Goal: Task Accomplishment & Management: Manage account settings

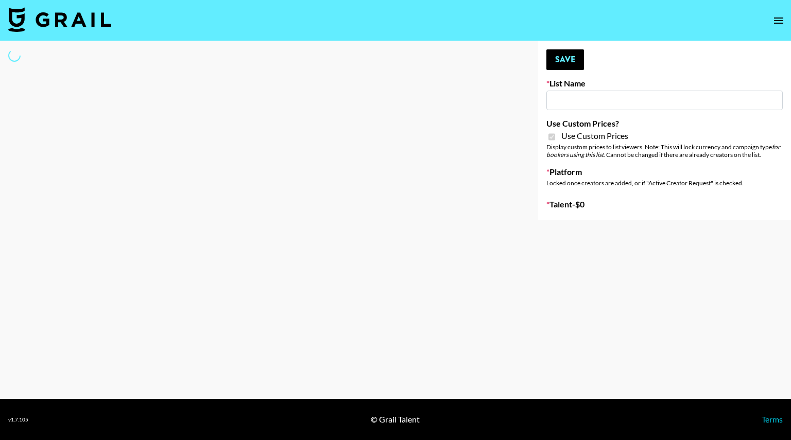
type input "Pretti Make-Up AI Assistant"
checkbox input "true"
select select "Brand"
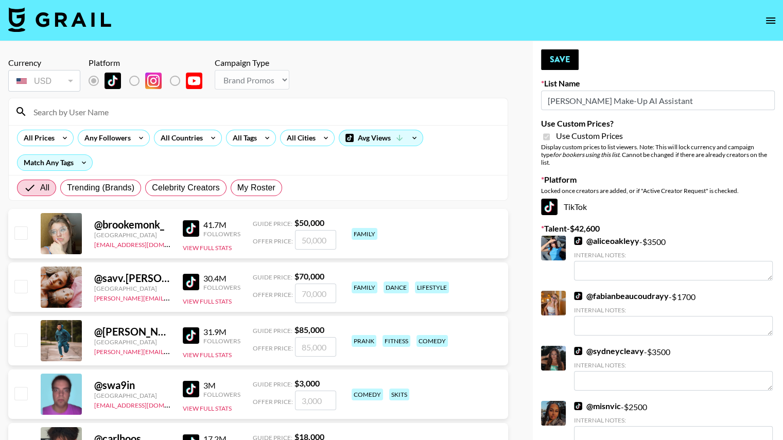
click at [111, 113] on input at bounding box center [264, 112] width 474 height 16
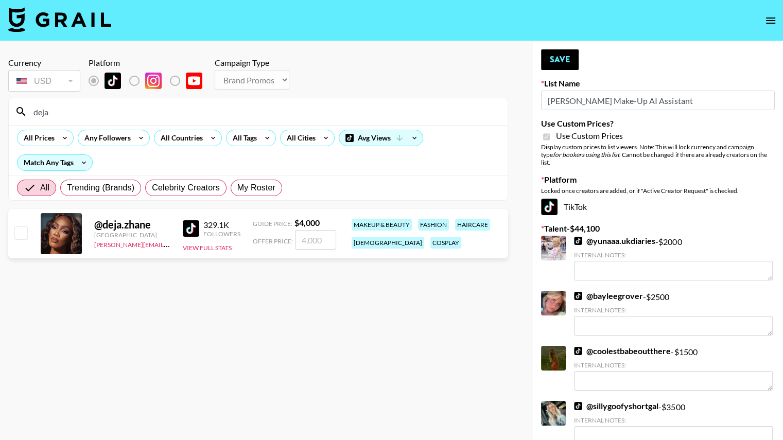
type input "deja"
click at [318, 235] on input "number" at bounding box center [315, 240] width 41 height 20
checkbox input "true"
type input "3500"
click at [555, 57] on button "Save" at bounding box center [560, 59] width 38 height 21
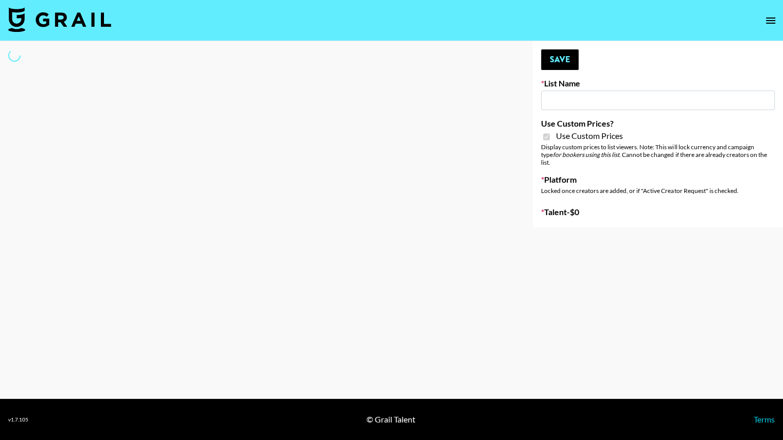
type input "**Noschinko UGC**"
checkbox input "true"
select select "Brand"
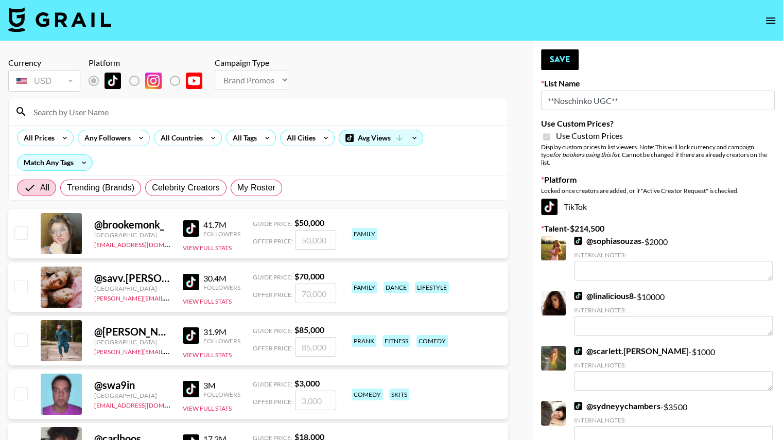
click at [71, 112] on input at bounding box center [264, 112] width 474 height 16
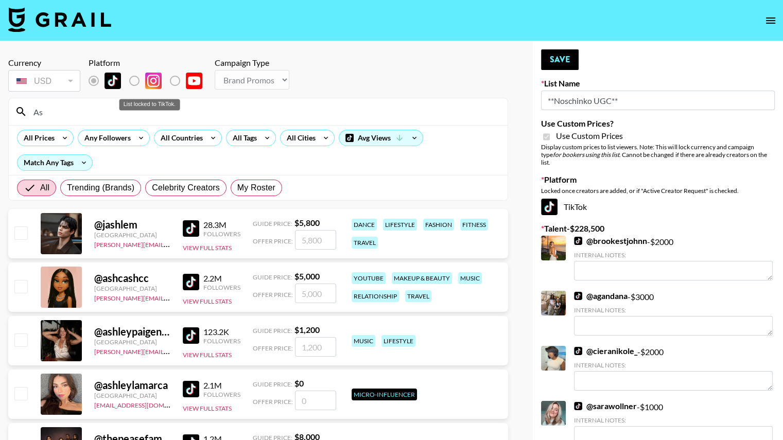
type input "A"
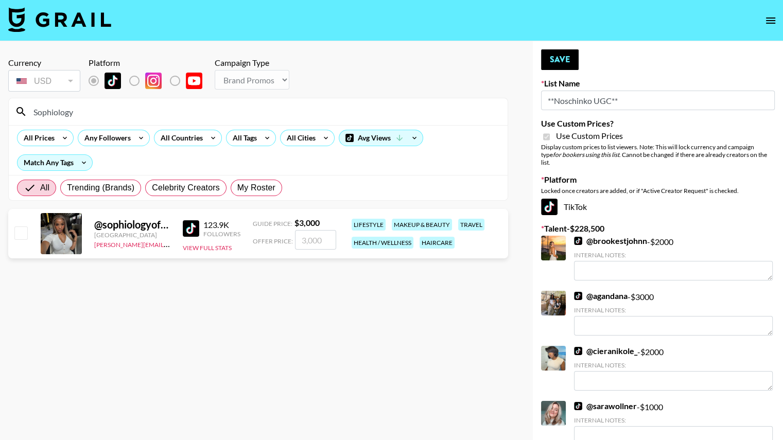
type input "Sophiology"
click at [29, 234] on div "@ sophiologyofficial United States deborah.odogbor@grail-talent.com 123.9K Foll…" at bounding box center [258, 233] width 500 height 49
click at [307, 242] on input "number" at bounding box center [315, 240] width 41 height 20
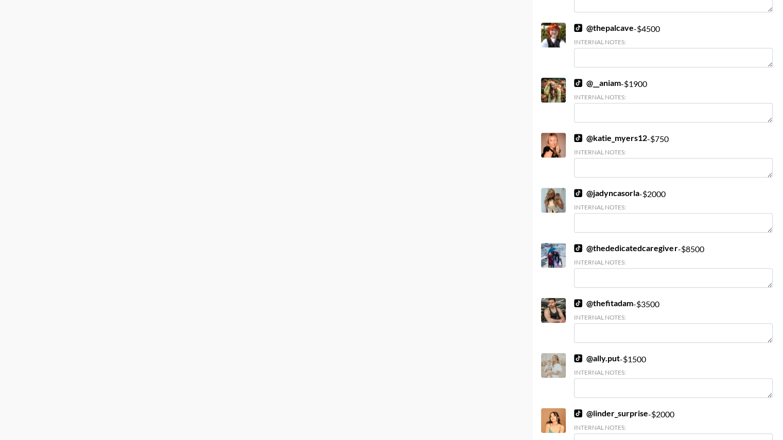
scroll to position [636, 0]
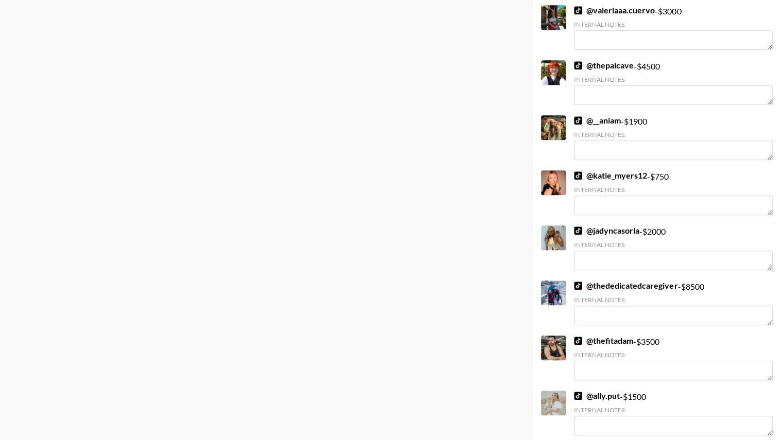
click at [606, 281] on link "@ thededicatedcaregiver" at bounding box center [626, 286] width 104 height 10
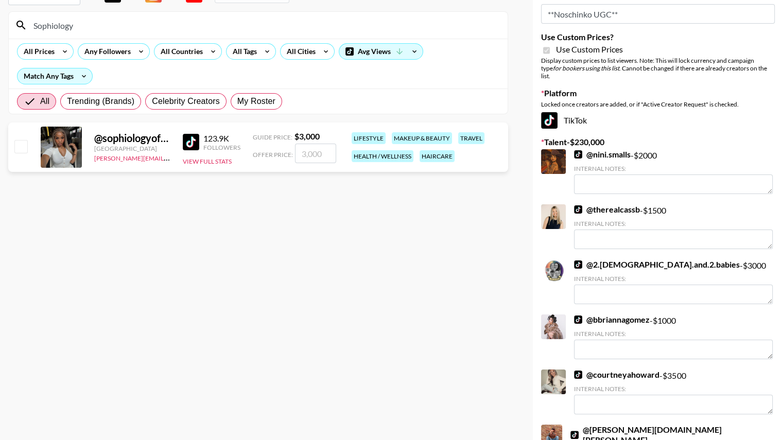
scroll to position [0, 0]
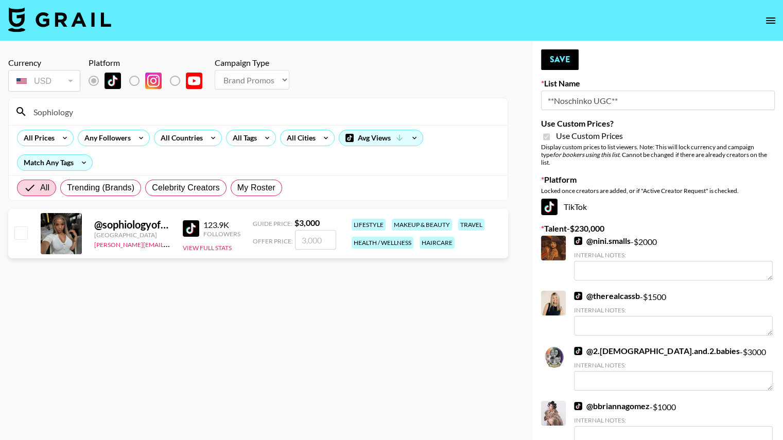
click at [309, 237] on input "number" at bounding box center [315, 240] width 41 height 20
checkbox input "true"
type input "5700"
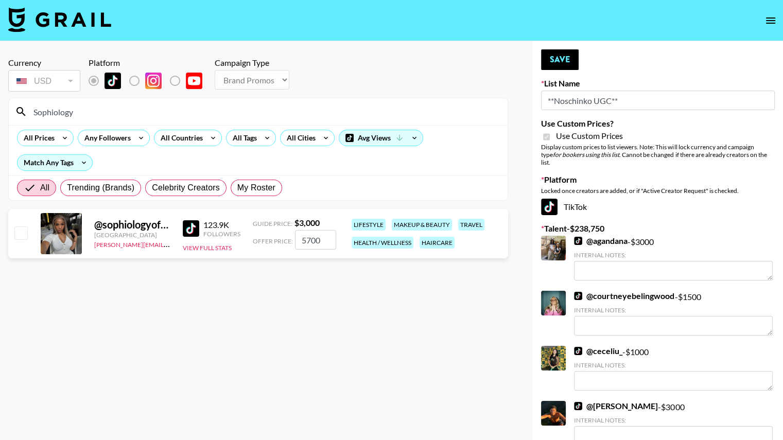
click at [16, 230] on input "checkbox" at bounding box center [20, 233] width 12 height 12
checkbox input "true"
click at [126, 115] on input "Sophiology" at bounding box center [264, 112] width 474 height 16
type input "S"
type input "Deja"
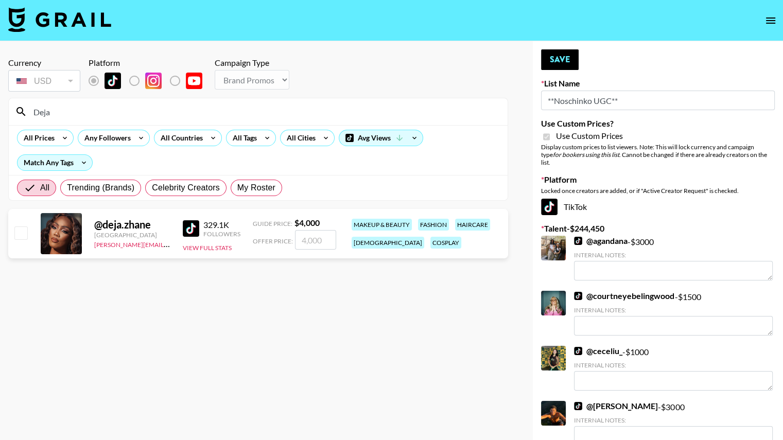
click at [301, 234] on input "number" at bounding box center [315, 240] width 41 height 20
checkbox input "true"
type input "7600"
click at [232, 108] on input "Deja" at bounding box center [264, 112] width 474 height 16
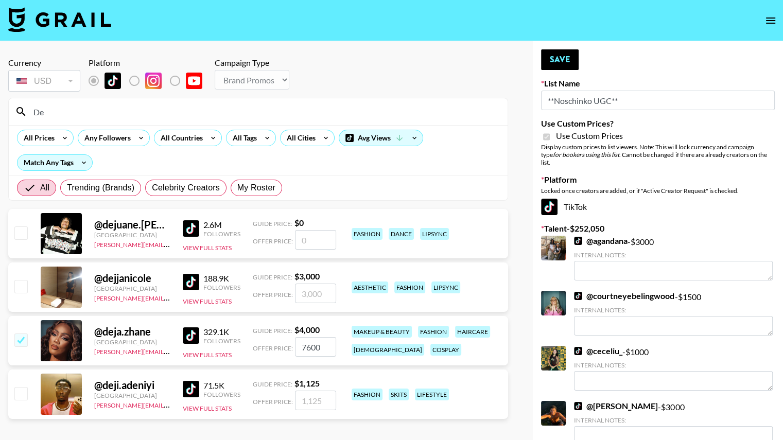
type input "D"
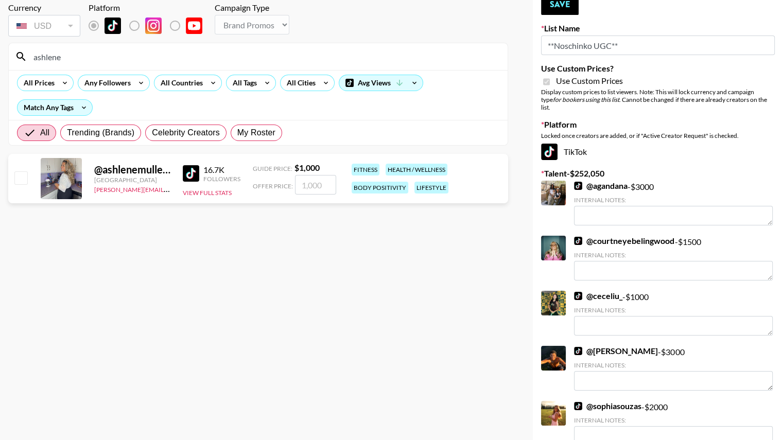
scroll to position [54, 0]
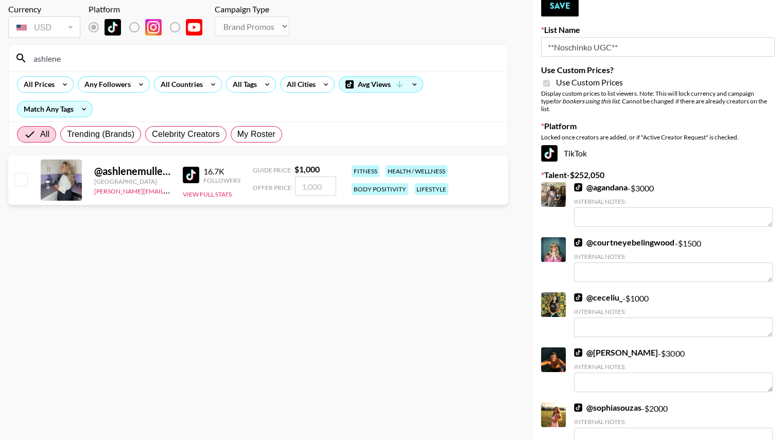
type input "ashlene"
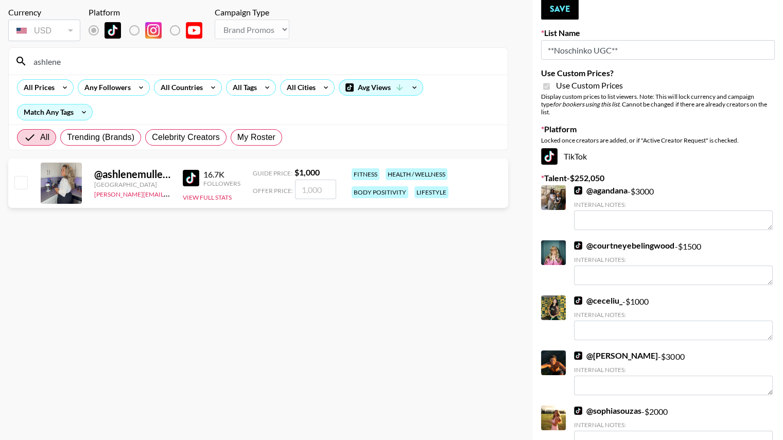
scroll to position [49, 0]
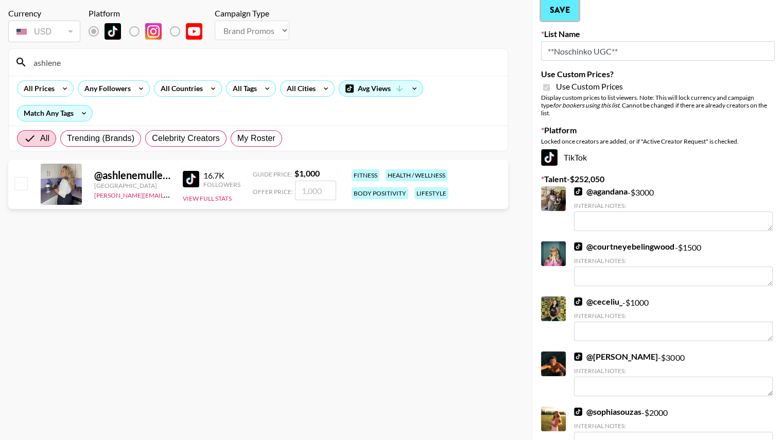
click at [558, 15] on button "Save" at bounding box center [560, 10] width 38 height 21
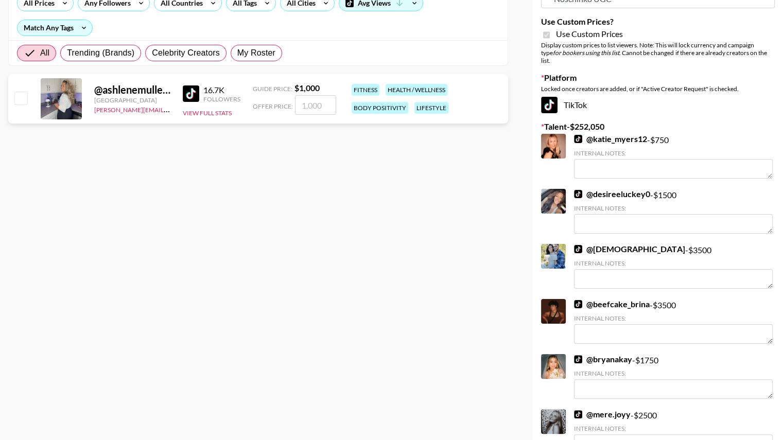
scroll to position [0, 0]
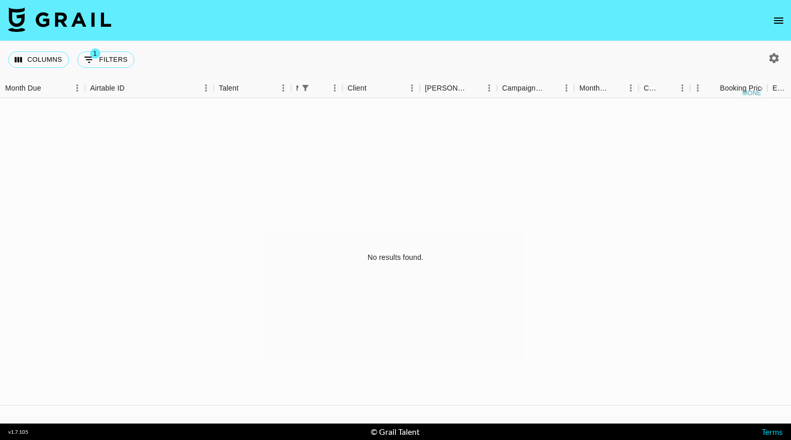
click at [768, 20] on nav at bounding box center [395, 20] width 791 height 41
click at [788, 24] on button "open drawer" at bounding box center [778, 20] width 21 height 21
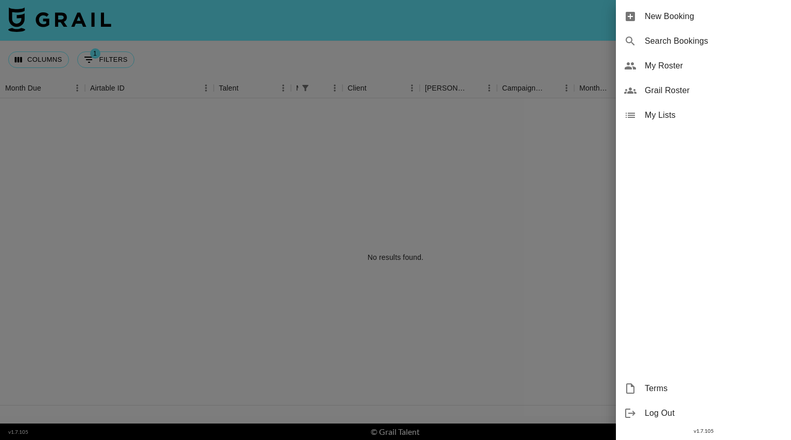
click at [652, 63] on span "My Roster" at bounding box center [714, 66] width 138 height 12
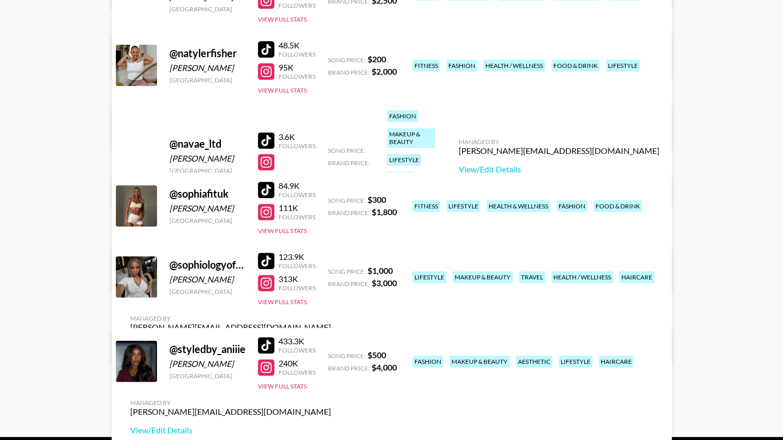
scroll to position [413, 0]
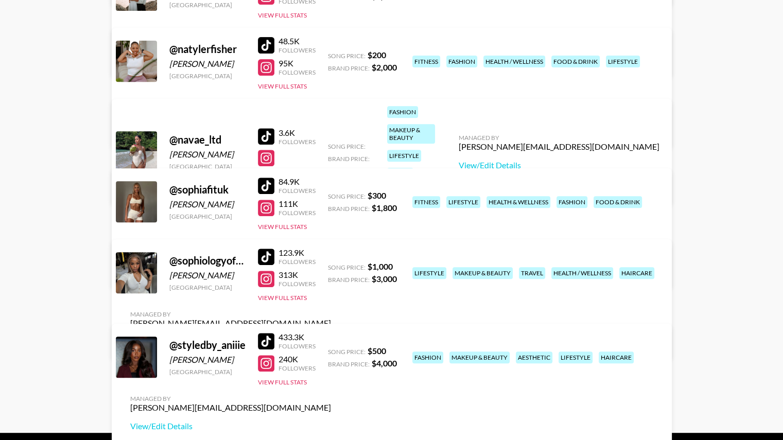
click at [331, 337] on link "View/Edit Details" at bounding box center [230, 342] width 201 height 10
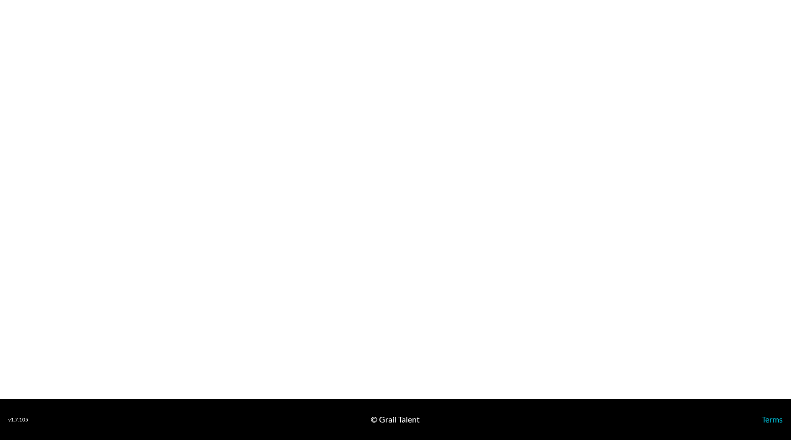
select select "USD"
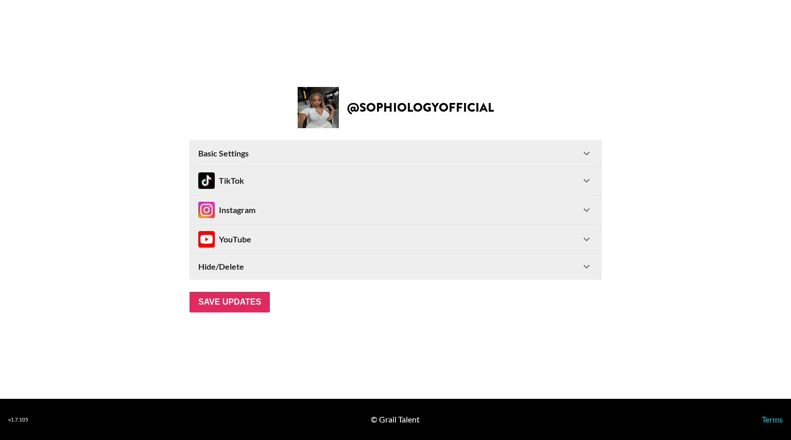
click at [586, 265] on icon at bounding box center [586, 267] width 12 height 12
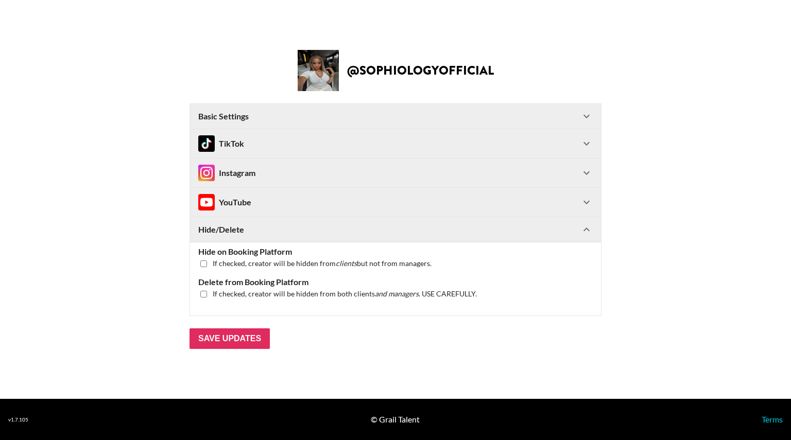
click at [588, 229] on icon at bounding box center [586, 230] width 12 height 12
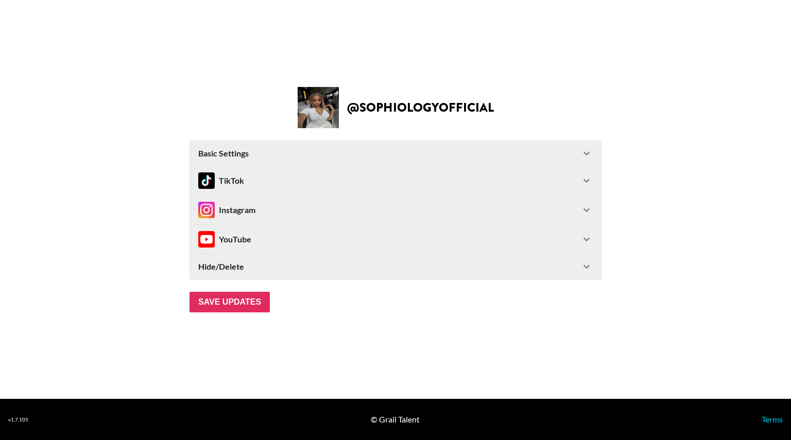
click at [587, 204] on icon at bounding box center [586, 210] width 12 height 12
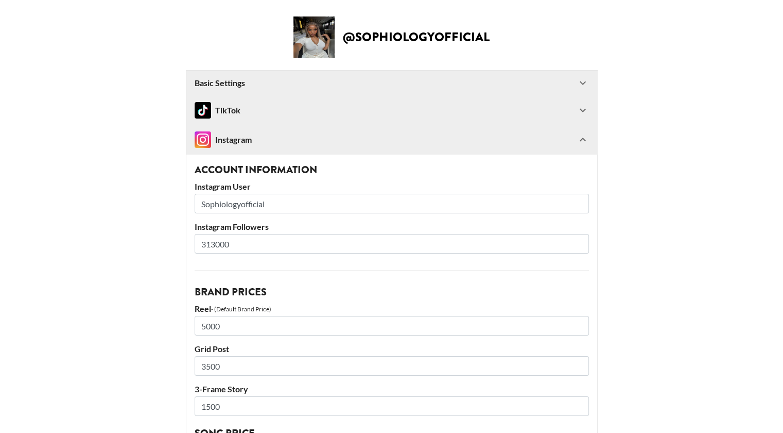
click at [588, 136] on icon at bounding box center [583, 139] width 12 height 12
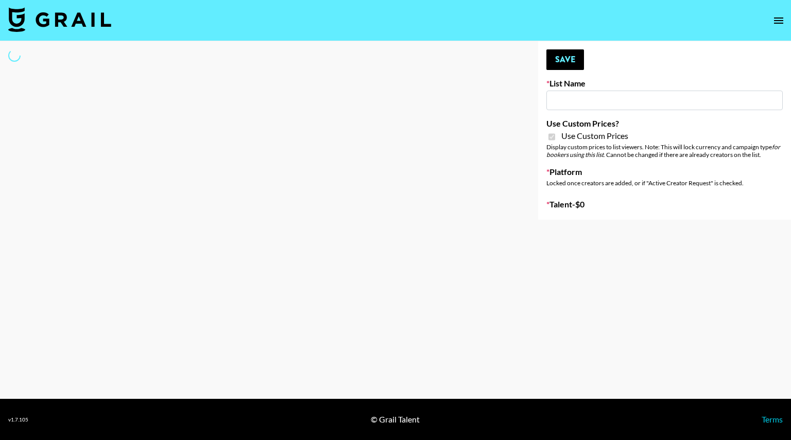
type input "Hetras"
checkbox input "true"
select select "Brand"
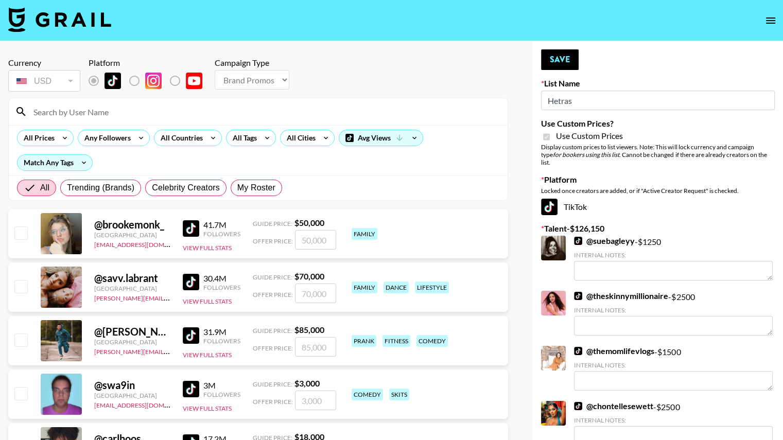
click at [104, 111] on input at bounding box center [264, 112] width 474 height 16
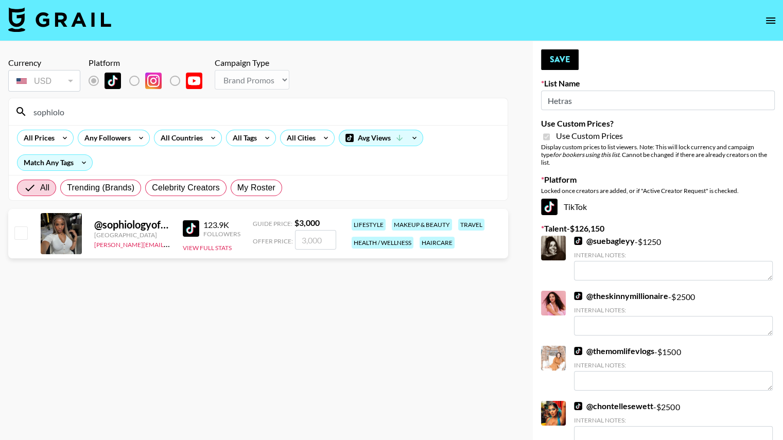
type input "sophiolo"
click at [16, 234] on input "checkbox" at bounding box center [20, 233] width 12 height 12
checkbox input "true"
type input "3000"
click at [138, 111] on input "sophiolo" at bounding box center [264, 112] width 474 height 16
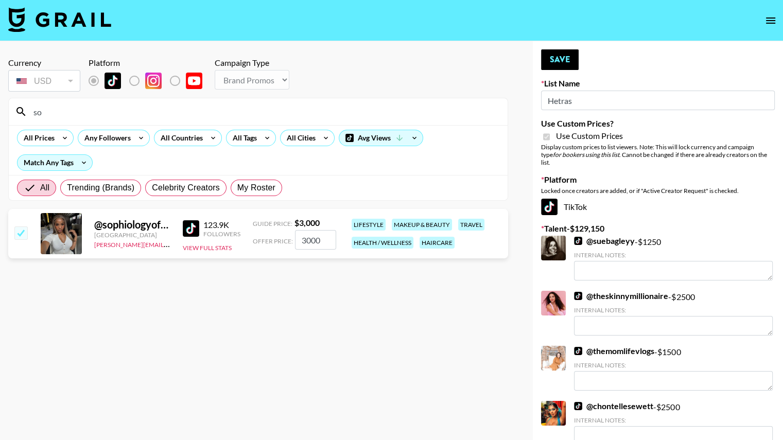
type input "s"
type input "deja"
click at [307, 237] on input "number" at bounding box center [315, 240] width 41 height 20
type input "5"
checkbox input "true"
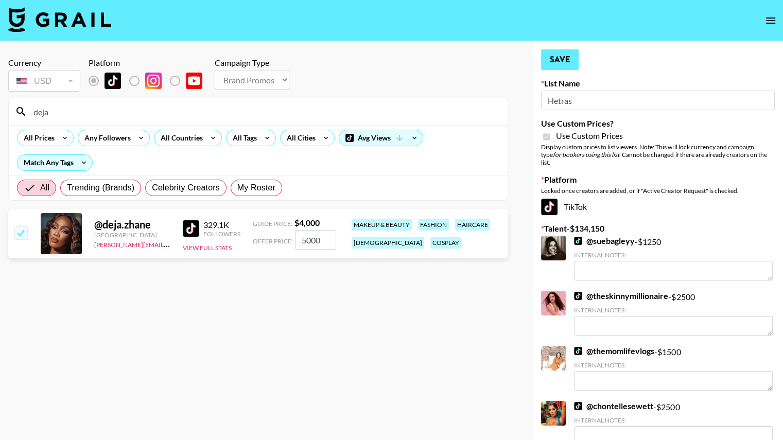
type input "5000"
click at [555, 66] on button "Save" at bounding box center [560, 59] width 38 height 21
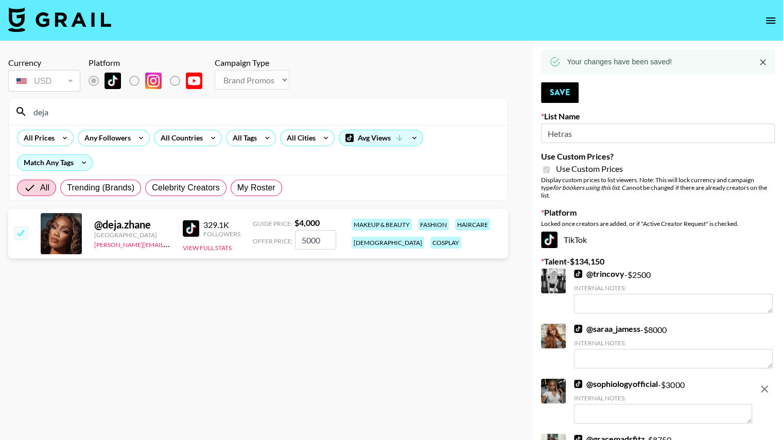
click at [70, 105] on input "deja" at bounding box center [264, 112] width 474 height 16
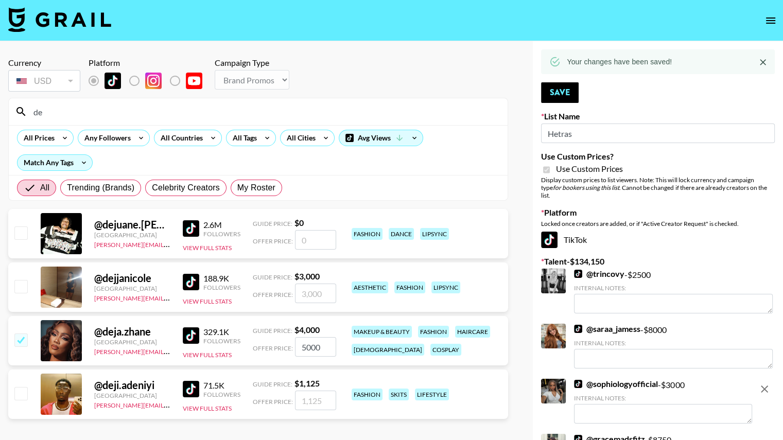
type input "d"
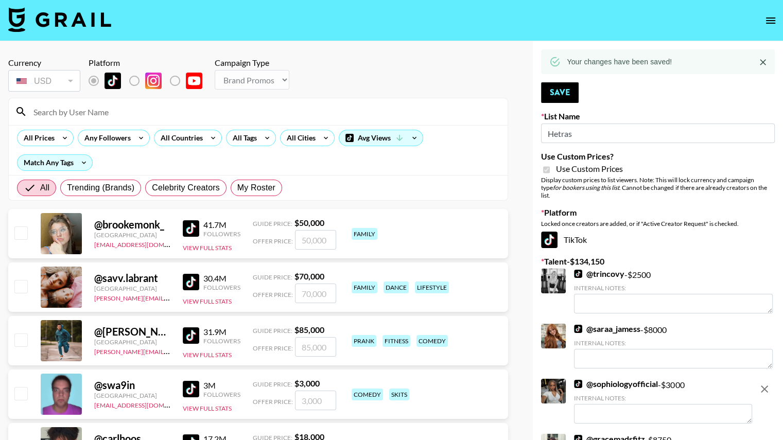
type input "a"
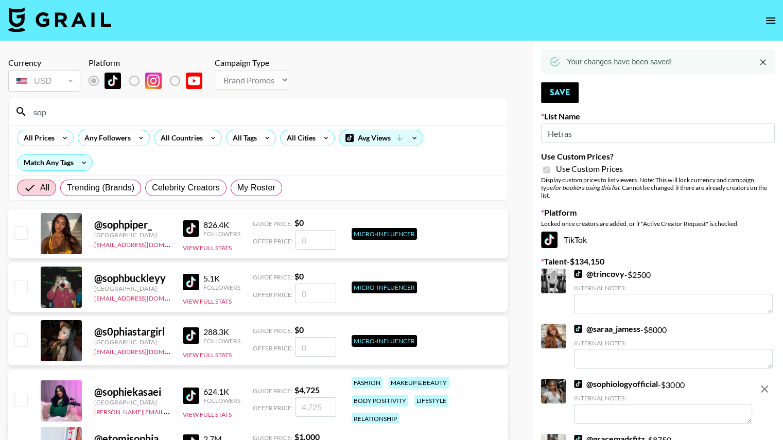
type input "SOPHIOLO"
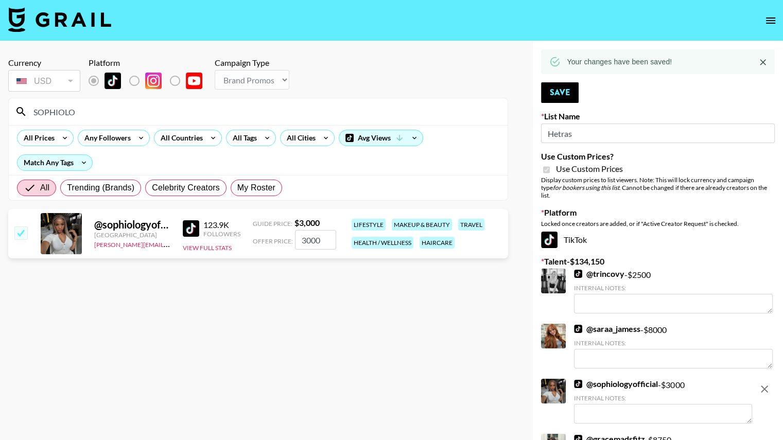
click at [311, 243] on input "3000" at bounding box center [315, 240] width 41 height 20
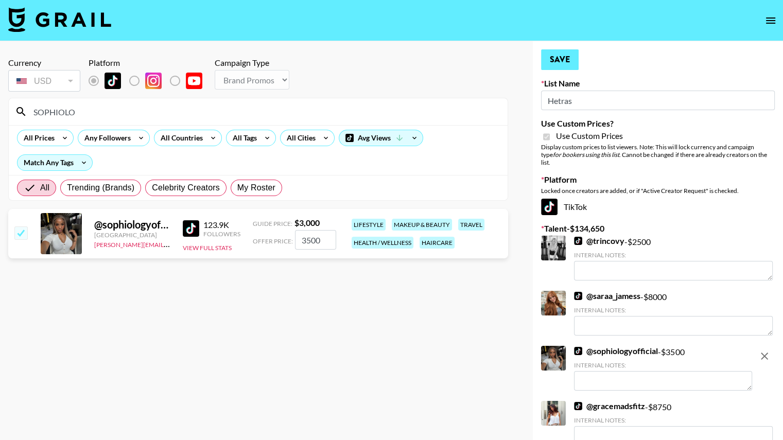
type input "3500"
click at [552, 57] on button "Save" at bounding box center [560, 59] width 38 height 21
